Goal: Information Seeking & Learning: Learn about a topic

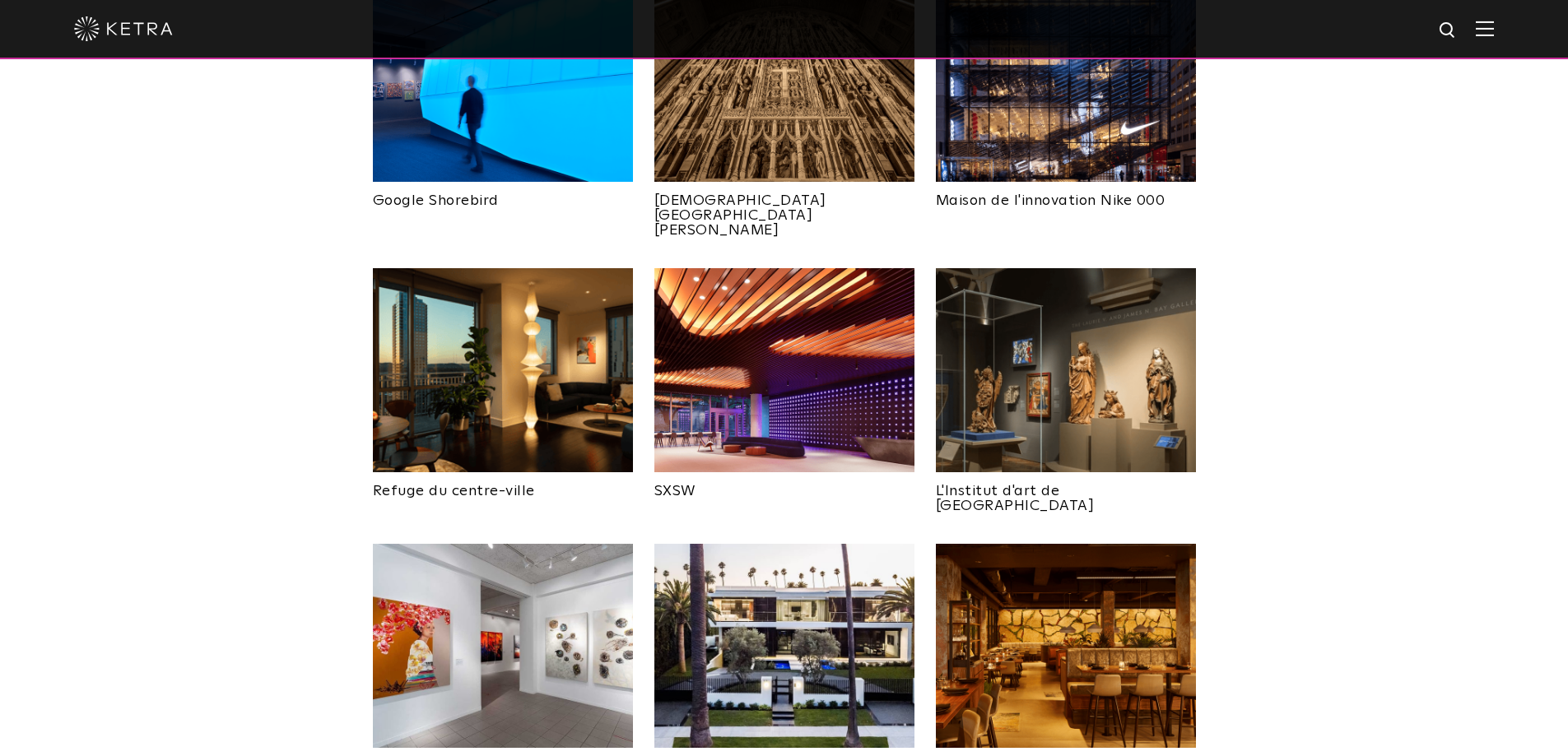
scroll to position [1316, 0]
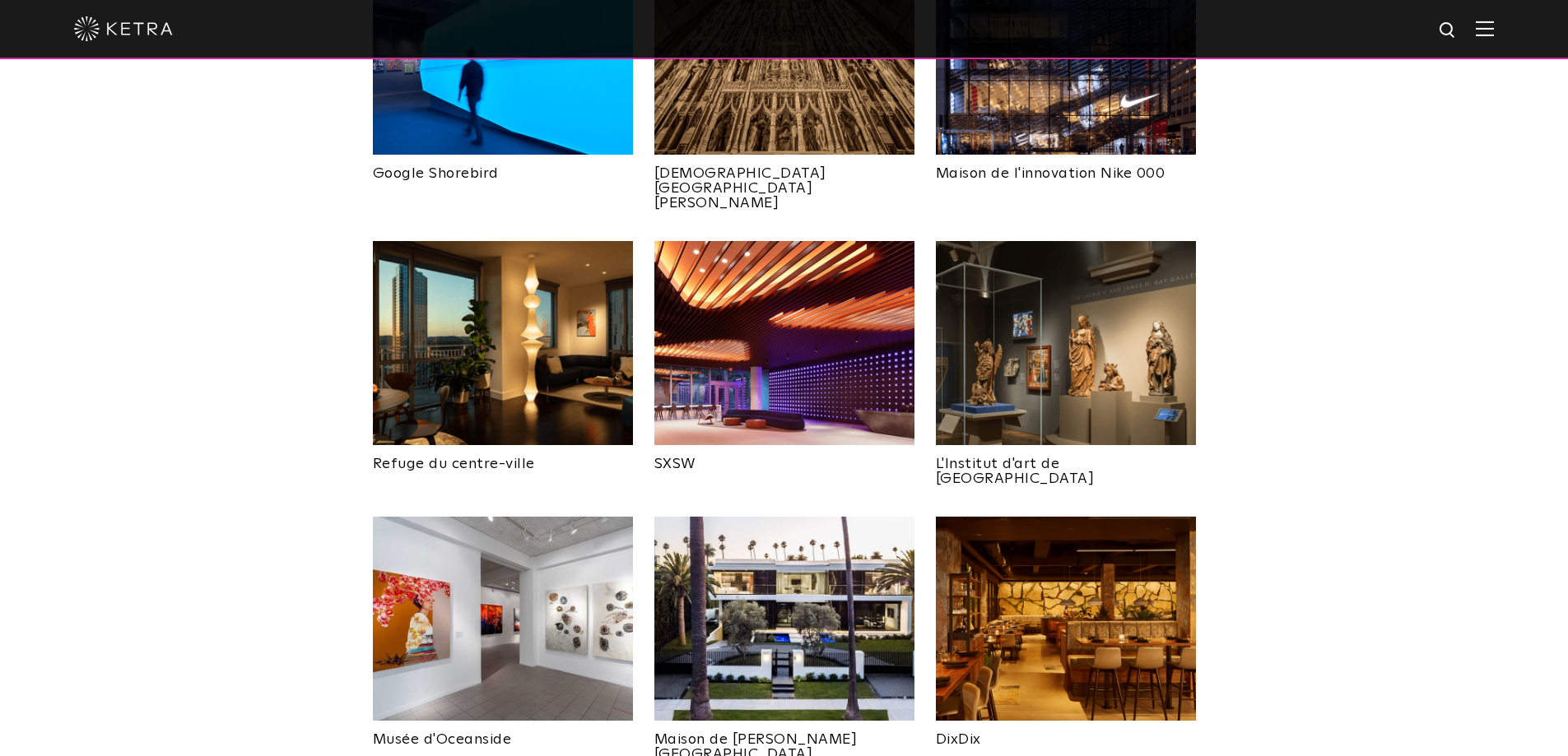
click at [518, 311] on img at bounding box center [503, 342] width 260 height 204
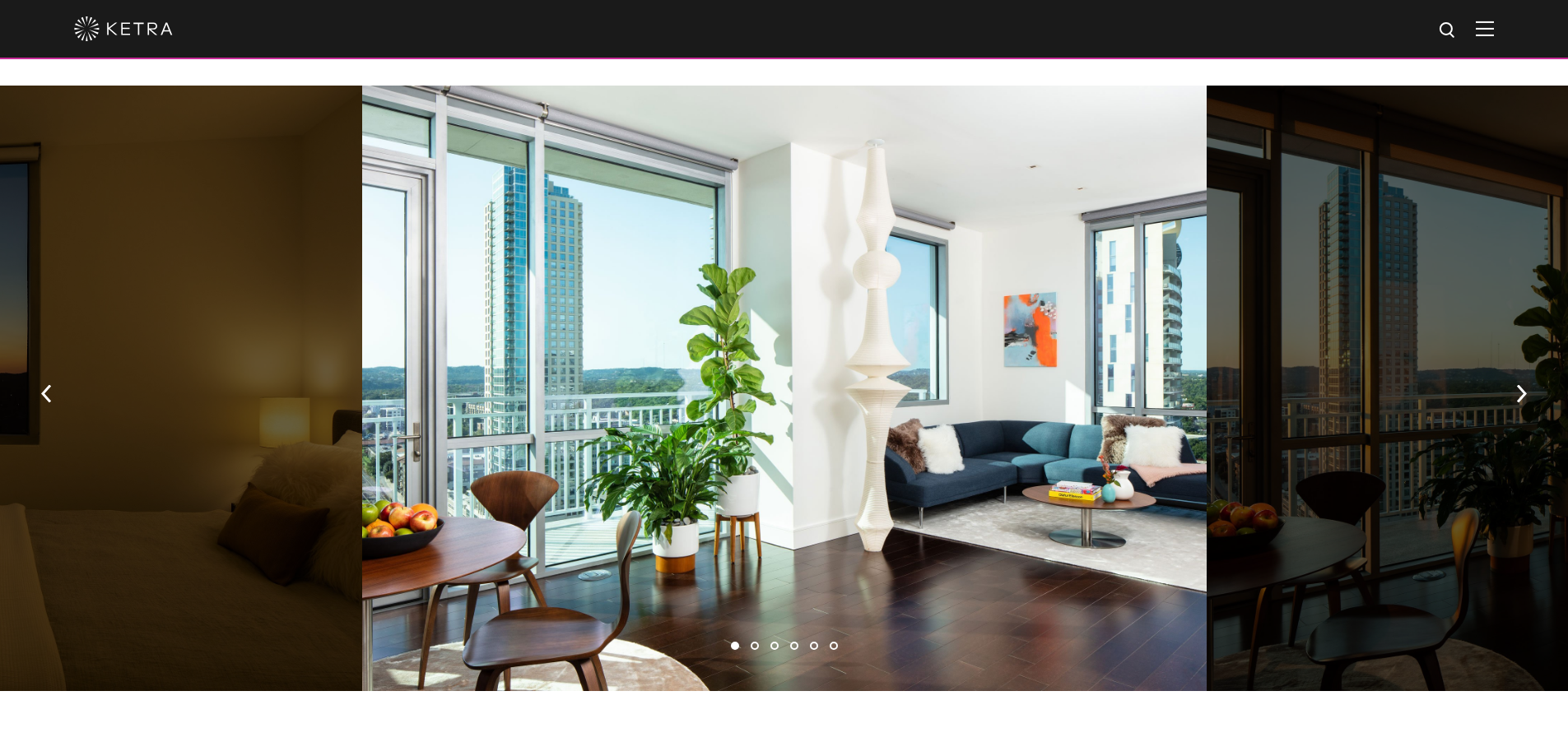
scroll to position [1152, 0]
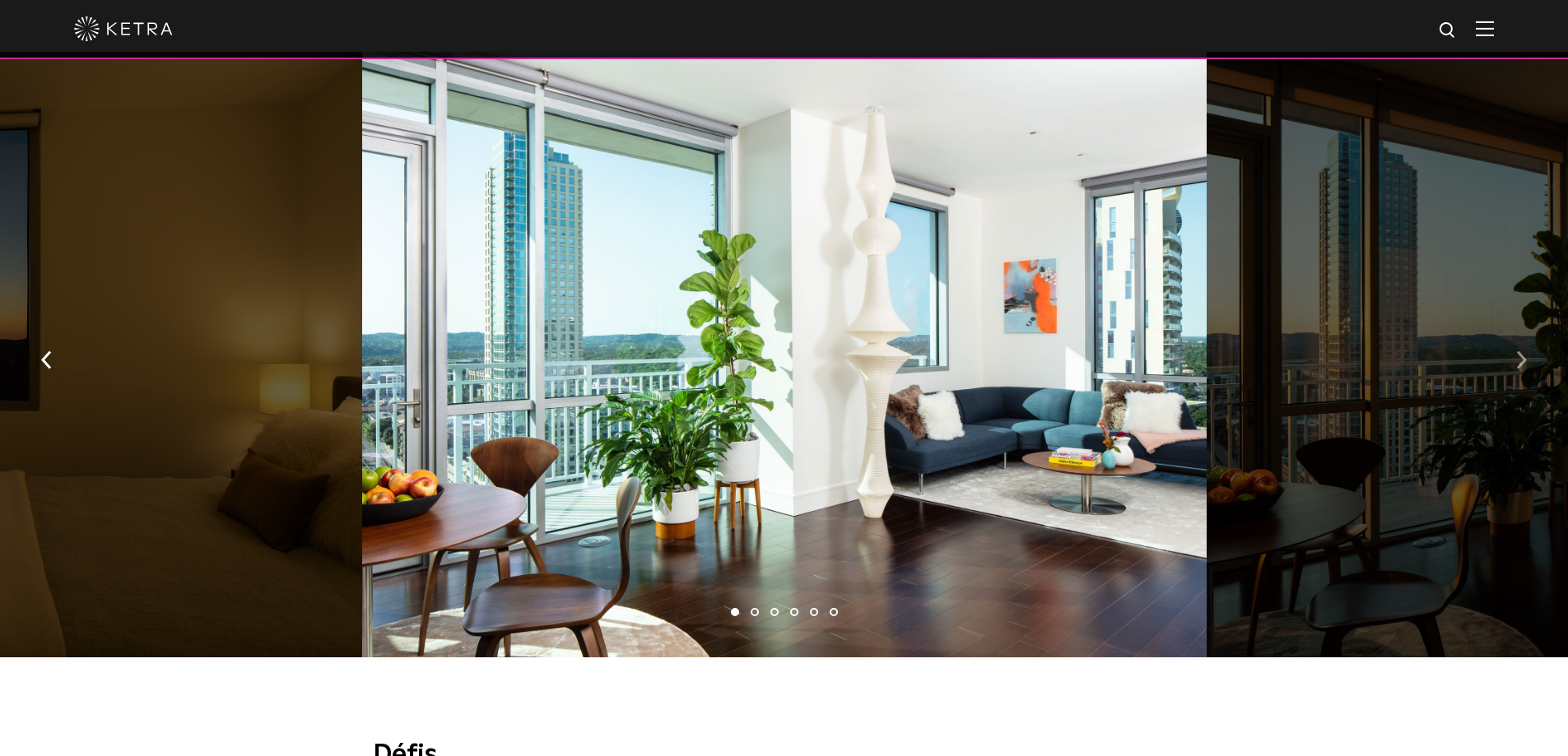
click at [1521, 350] on img "button" at bounding box center [1522, 359] width 11 height 18
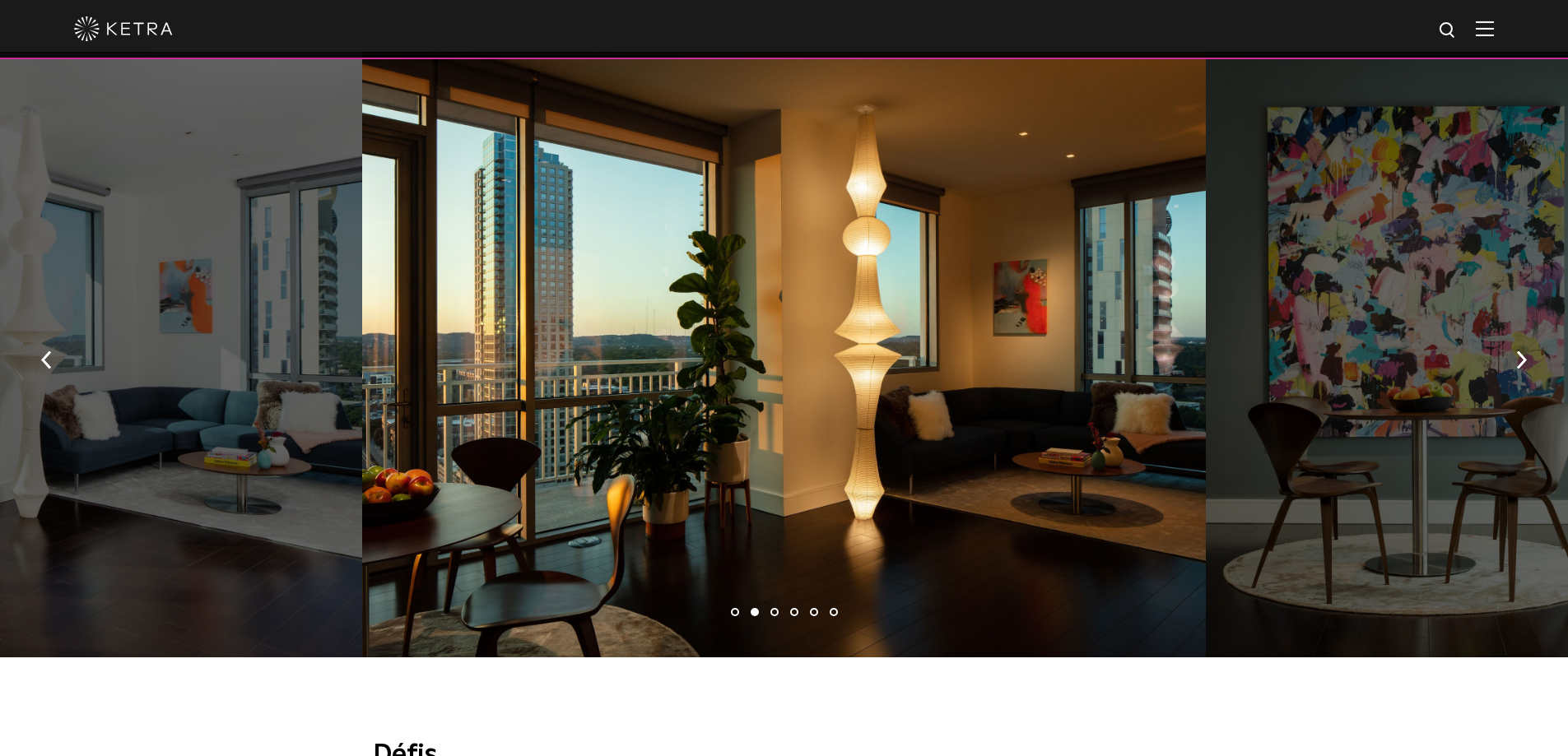
click at [751, 333] on div at bounding box center [784, 354] width 844 height 605
click at [802, 266] on div at bounding box center [784, 354] width 844 height 605
